Goal: Transaction & Acquisition: Purchase product/service

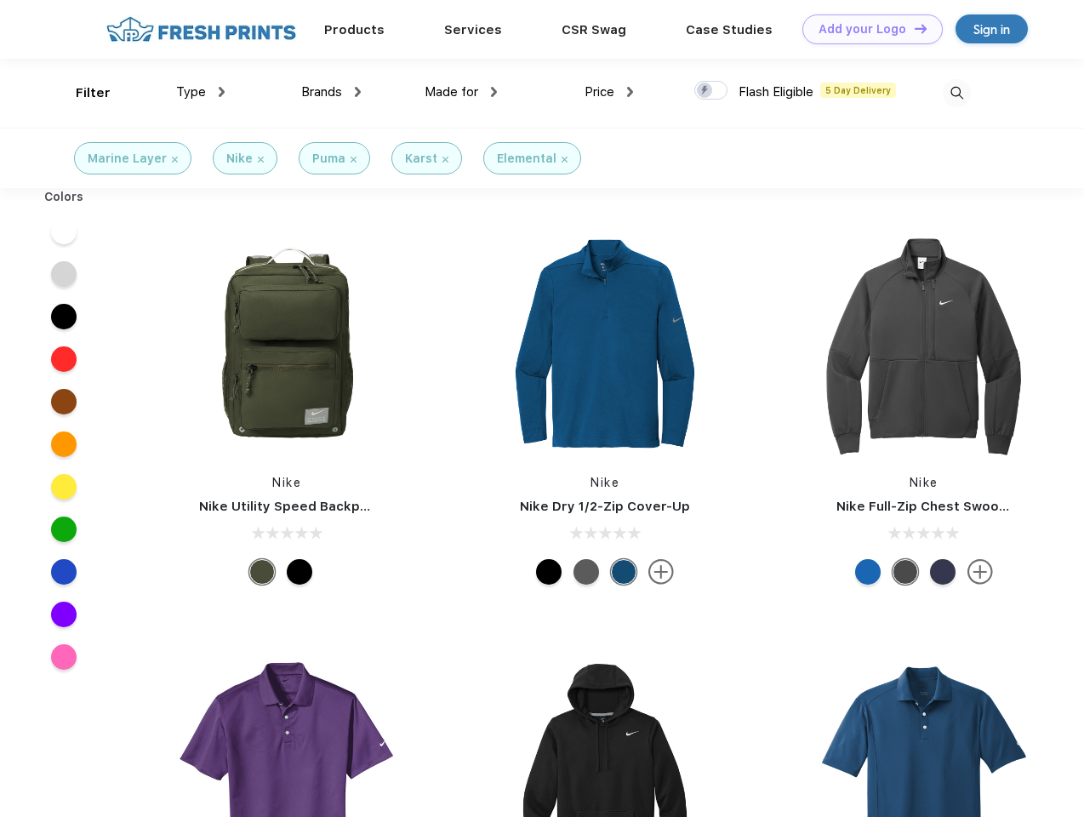
click at [866, 29] on link "Add your Logo Design Tool" at bounding box center [872, 29] width 140 height 30
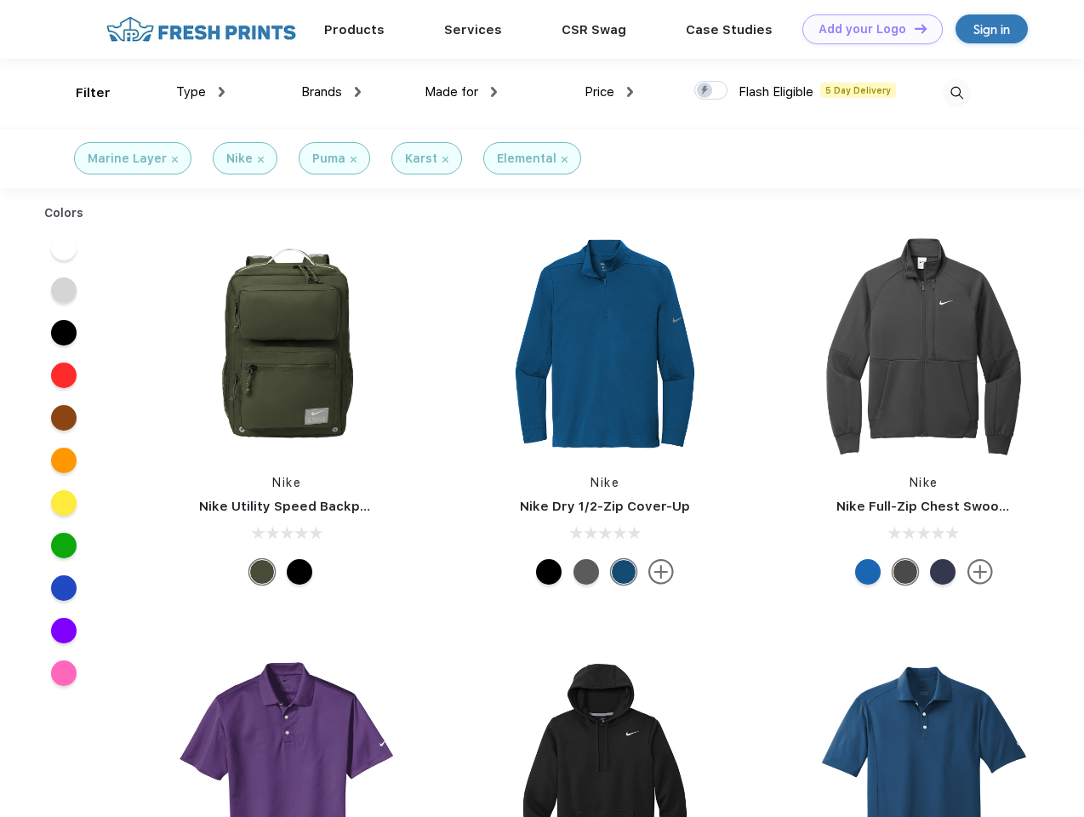
click at [0, 0] on div "Design Tool" at bounding box center [0, 0] width 0 height 0
click at [913, 28] on link "Add your Logo Design Tool" at bounding box center [872, 29] width 140 height 30
click at [82, 93] on div "Filter" at bounding box center [93, 93] width 35 height 20
click at [201, 92] on span "Type" at bounding box center [191, 91] width 30 height 15
click at [331, 92] on span "Brands" at bounding box center [321, 91] width 41 height 15
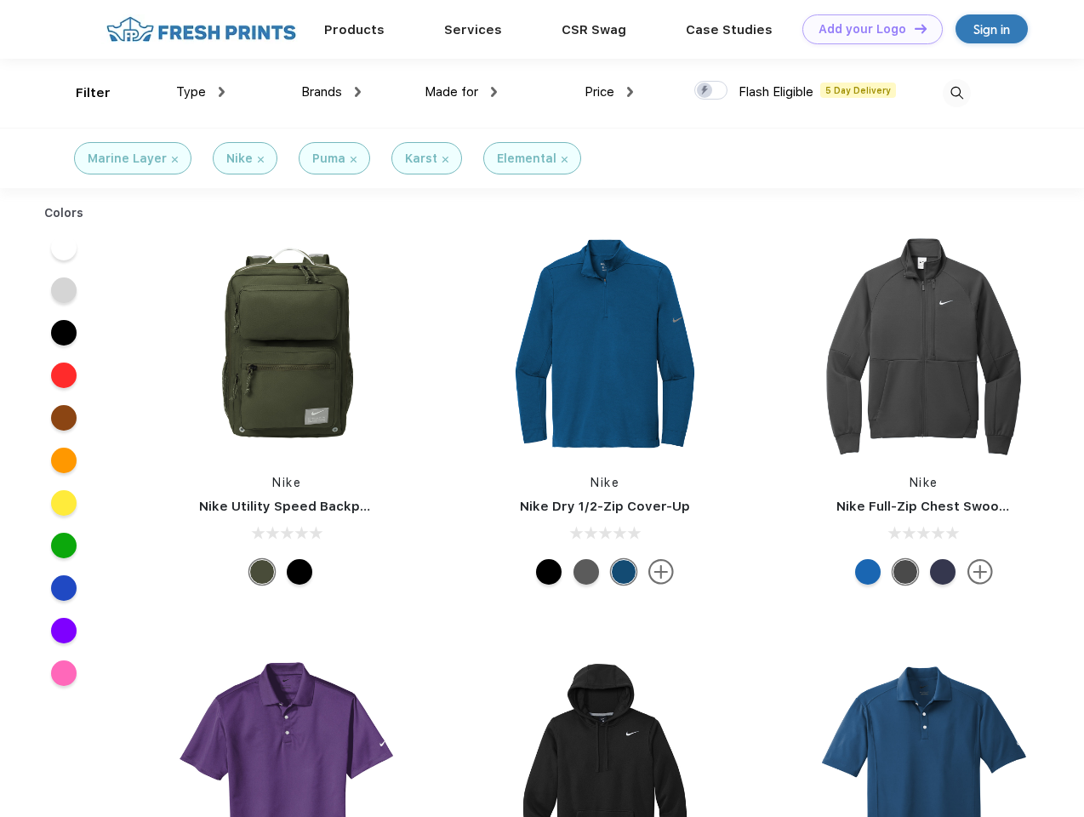
click at [461, 92] on span "Made for" at bounding box center [451, 91] width 54 height 15
click at [609, 92] on span "Price" at bounding box center [599, 91] width 30 height 15
click at [711, 91] on div at bounding box center [710, 90] width 33 height 19
click at [705, 91] on input "checkbox" at bounding box center [699, 85] width 11 height 11
click at [956, 93] on img at bounding box center [956, 93] width 28 height 28
